Goal: Find specific page/section: Find specific page/section

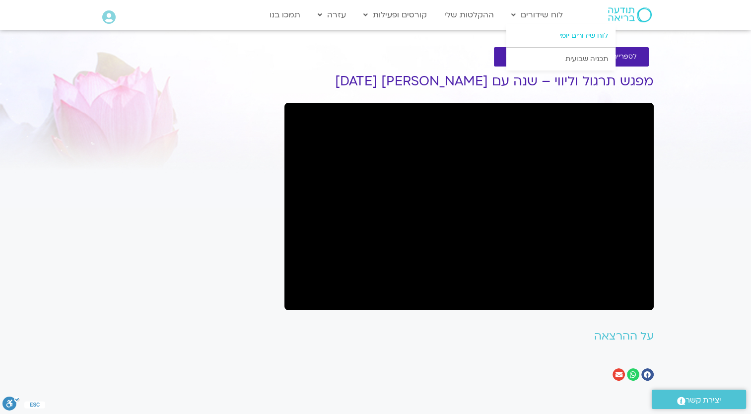
click at [560, 39] on link "לוח שידורים יומי" at bounding box center [560, 35] width 109 height 23
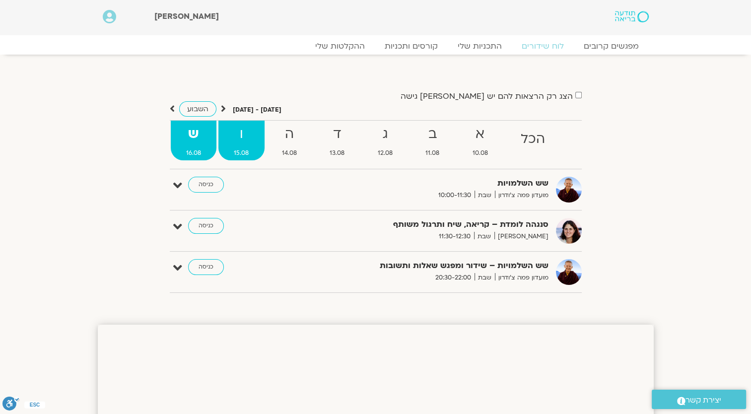
click at [241, 138] on strong "ו" at bounding box center [241, 134] width 46 height 22
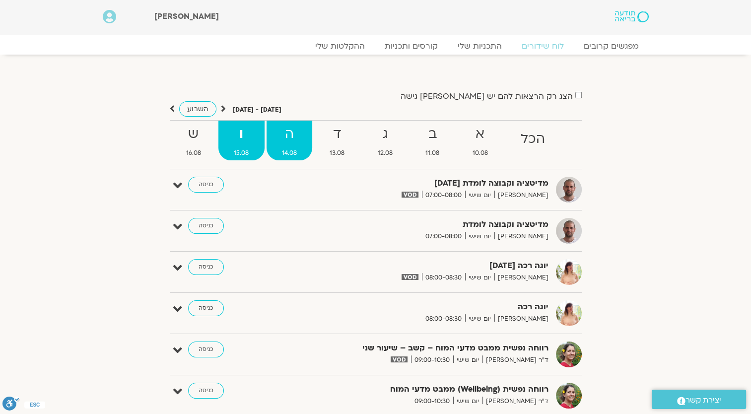
click at [288, 138] on strong "ה" at bounding box center [290, 134] width 46 height 22
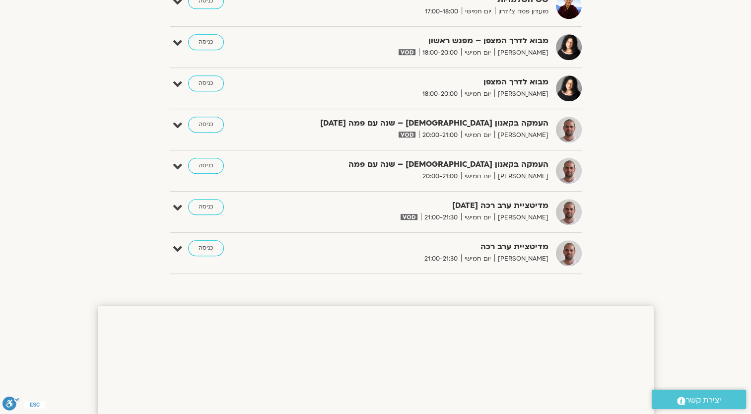
scroll to position [546, 0]
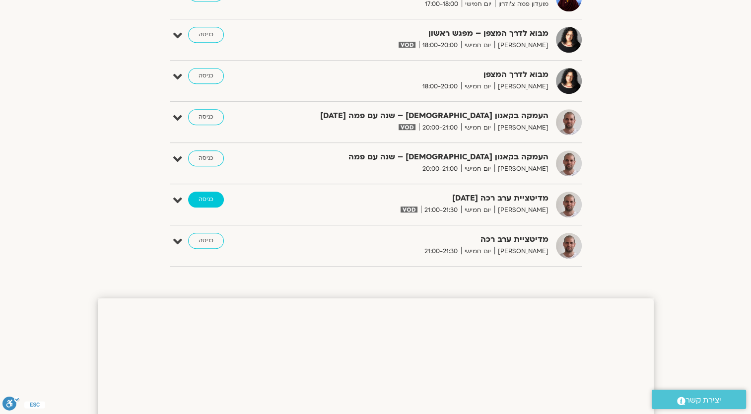
click at [199, 200] on link "כניסה" at bounding box center [206, 200] width 36 height 16
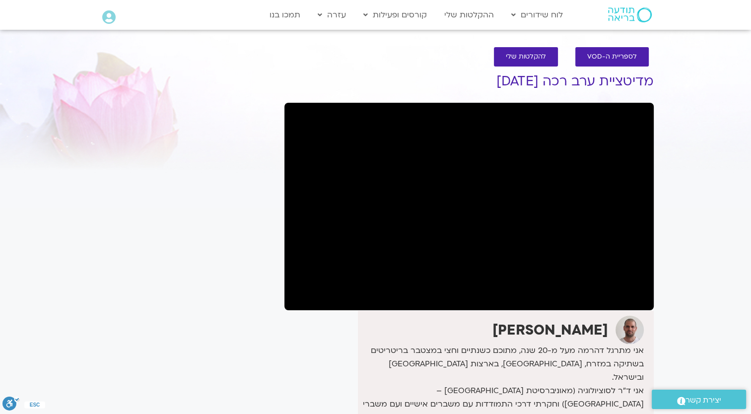
click at [275, 339] on div "It seems we can't find what you're looking for. It seems we can't find what you…" at bounding box center [186, 327] width 187 height 541
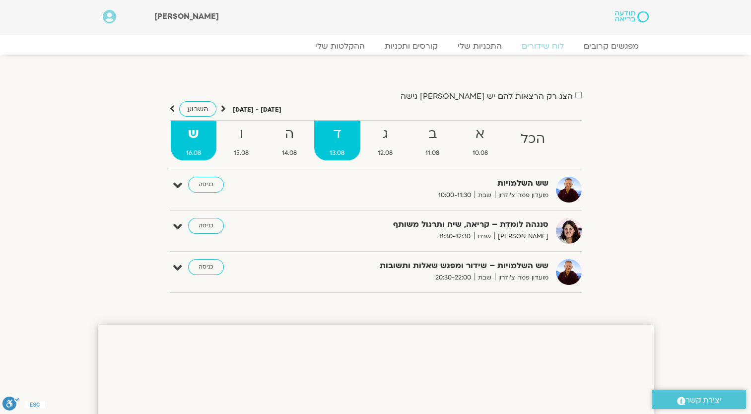
click at [347, 142] on strong "ד" at bounding box center [337, 134] width 46 height 22
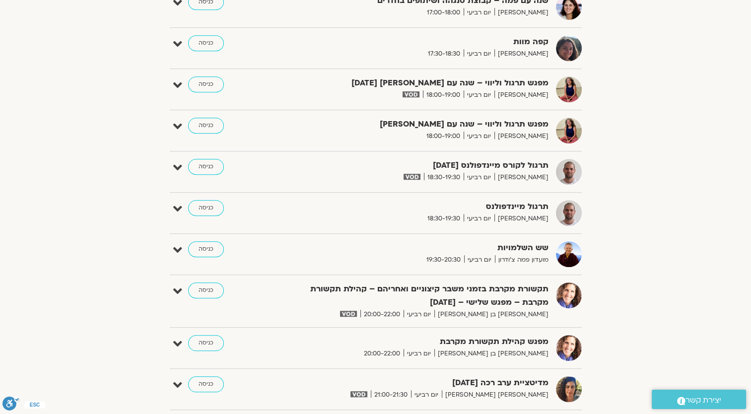
scroll to position [645, 0]
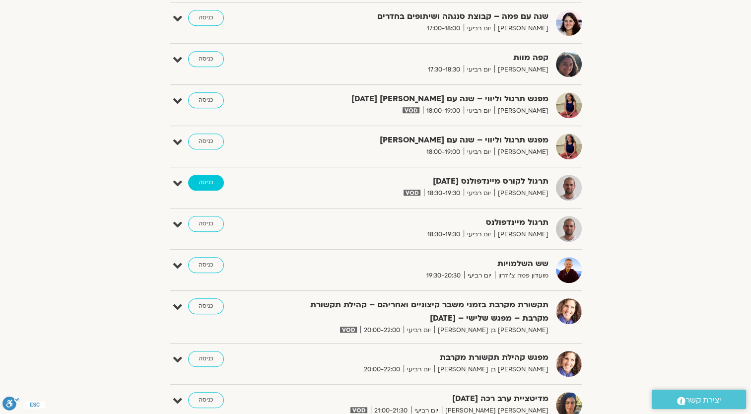
click at [204, 176] on link "כניסה" at bounding box center [206, 183] width 36 height 16
